Goal: Information Seeking & Learning: Learn about a topic

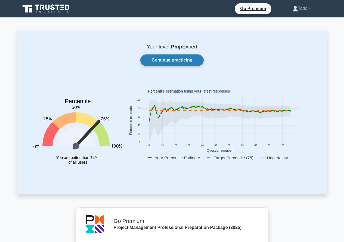
click at [187, 60] on link "Continue practicing" at bounding box center [171, 59] width 63 height 11
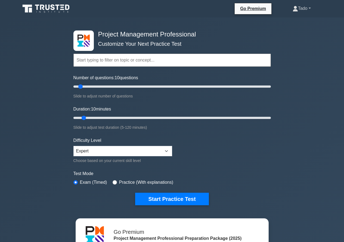
click at [301, 5] on link "Tado" at bounding box center [302, 8] width 44 height 11
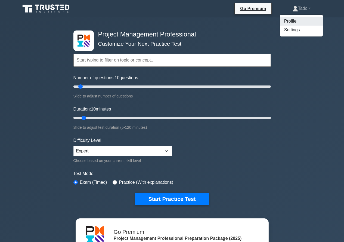
click at [293, 18] on link "Profile" at bounding box center [301, 21] width 43 height 9
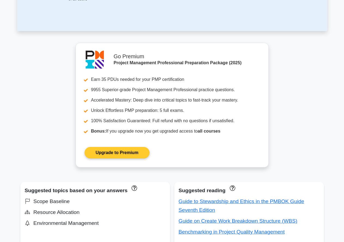
scroll to position [299, 0]
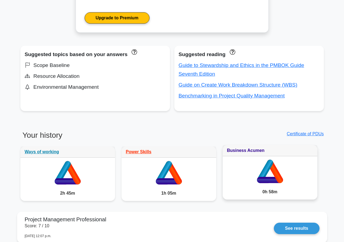
click at [245, 150] on link "Business Acumen" at bounding box center [246, 150] width 38 height 5
